Goal: Information Seeking & Learning: Learn about a topic

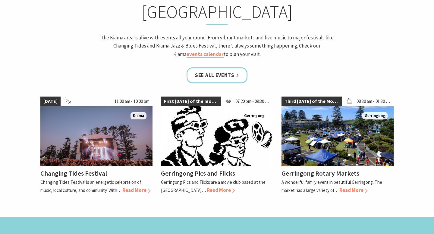
scroll to position [524, 0]
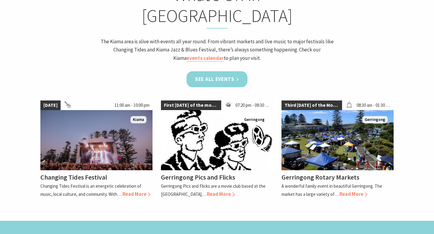
click at [220, 71] on link "See all Events" at bounding box center [216, 79] width 61 height 16
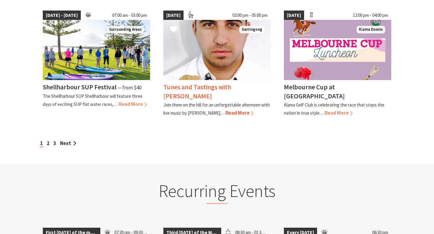
scroll to position [547, 0]
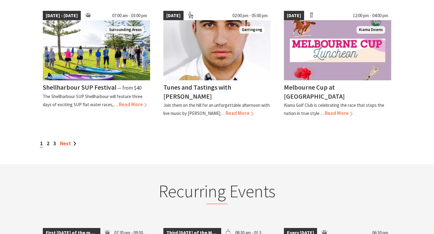
click at [70, 141] on link "Next" at bounding box center [68, 143] width 16 height 7
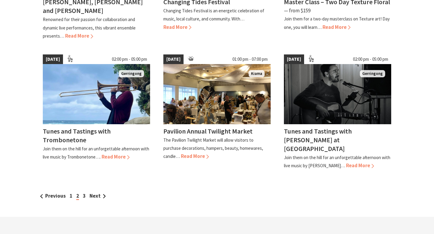
scroll to position [513, 0]
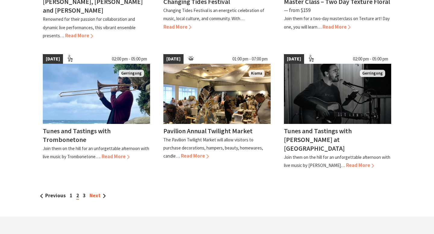
click at [94, 192] on link "Next" at bounding box center [97, 195] width 16 height 7
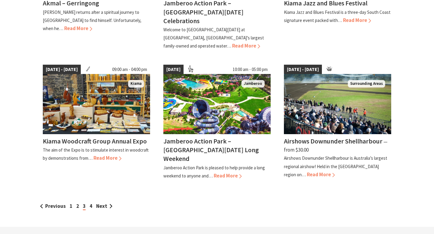
scroll to position [530, 0]
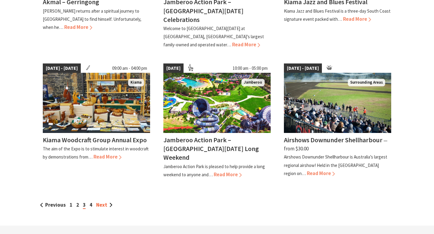
click at [104, 202] on link "Next" at bounding box center [104, 205] width 16 height 7
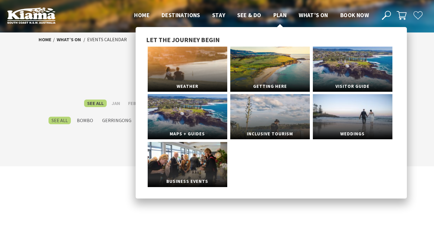
click at [275, 13] on span "Plan" at bounding box center [280, 14] width 14 height 7
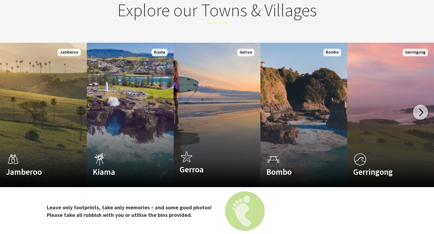
scroll to position [957, 0]
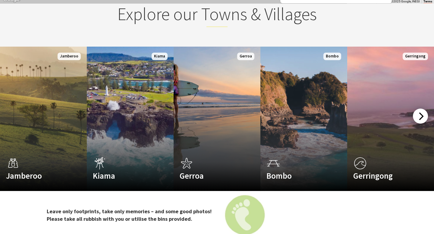
click at [421, 119] on div at bounding box center [420, 116] width 15 height 15
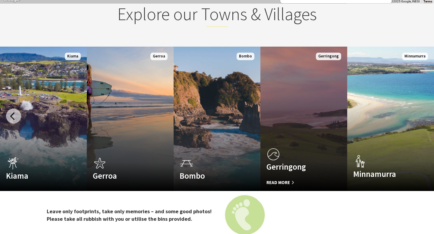
click at [291, 146] on link "Custom Image Used Gerringong Read More Gerringong" at bounding box center [303, 119] width 87 height 145
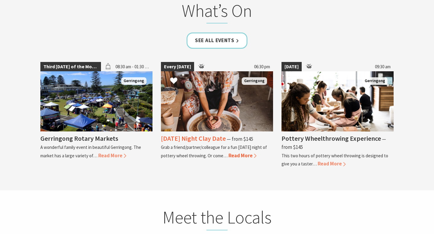
scroll to position [1553, 0]
click at [236, 107] on img at bounding box center [217, 102] width 112 height 60
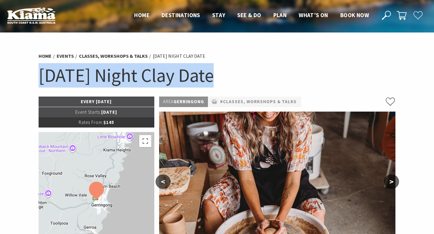
drag, startPoint x: 232, startPoint y: 81, endPoint x: 1, endPoint y: 81, distance: 231.3
copy h1 "[DATE] Night Clay Date"
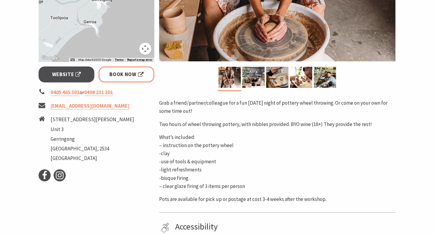
scroll to position [190, 0]
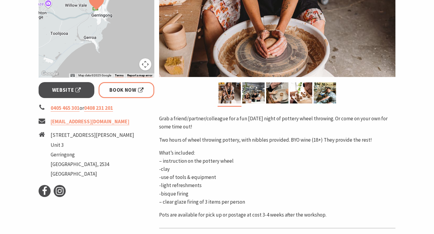
click at [197, 122] on p "Grab a friend/partner/colleague for a fun Friday night of pottery wheel throwin…" at bounding box center [277, 123] width 236 height 16
click at [223, 145] on div "Grab a friend/partner/colleague for a fun Friday night of pottery wheel throwin…" at bounding box center [277, 167] width 236 height 104
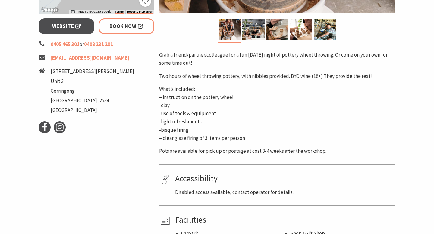
scroll to position [245, 0]
